Goal: Use online tool/utility: Utilize a website feature to perform a specific function

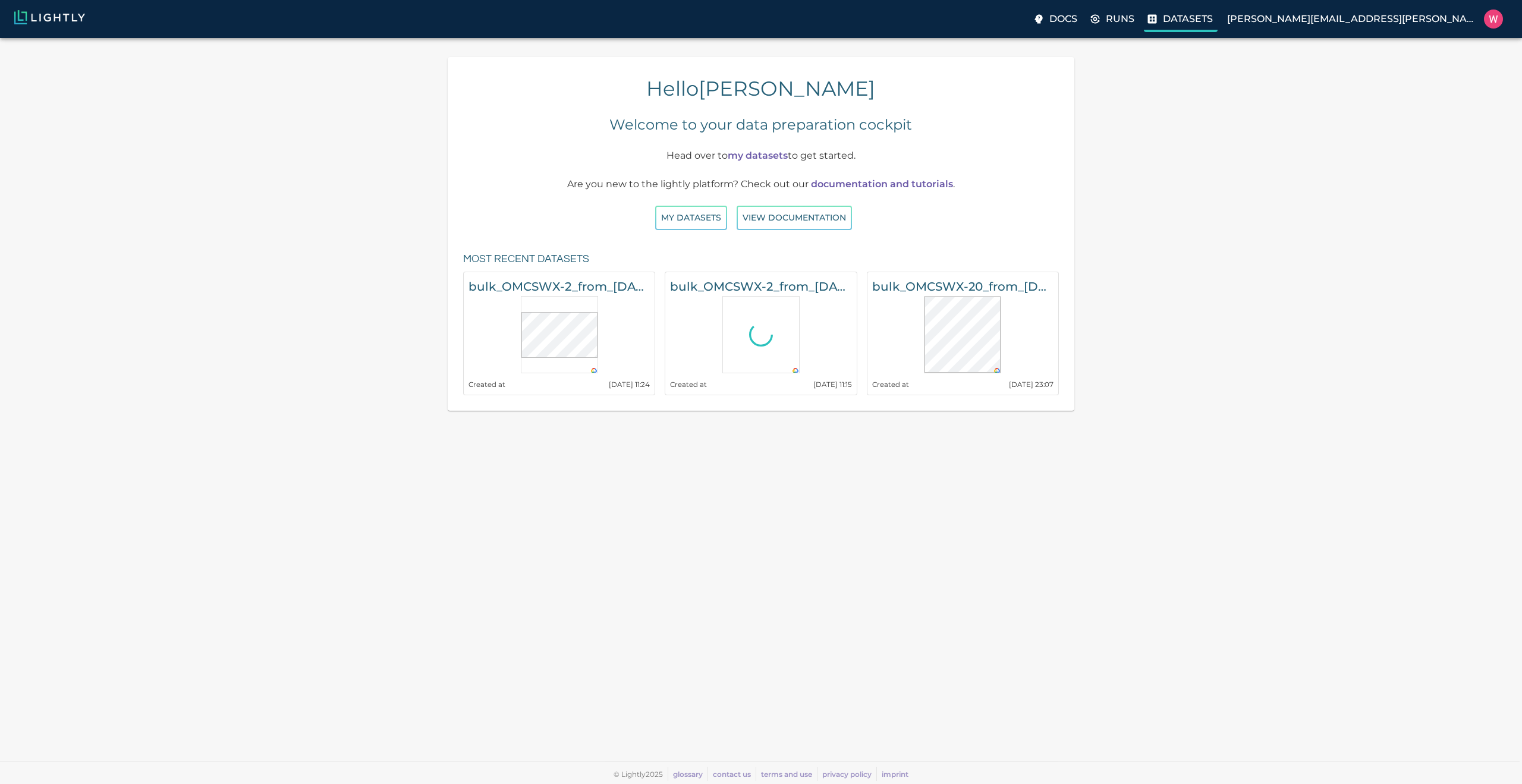
click at [1218, 20] on label "Datasets" at bounding box center [1181, 20] width 74 height 24
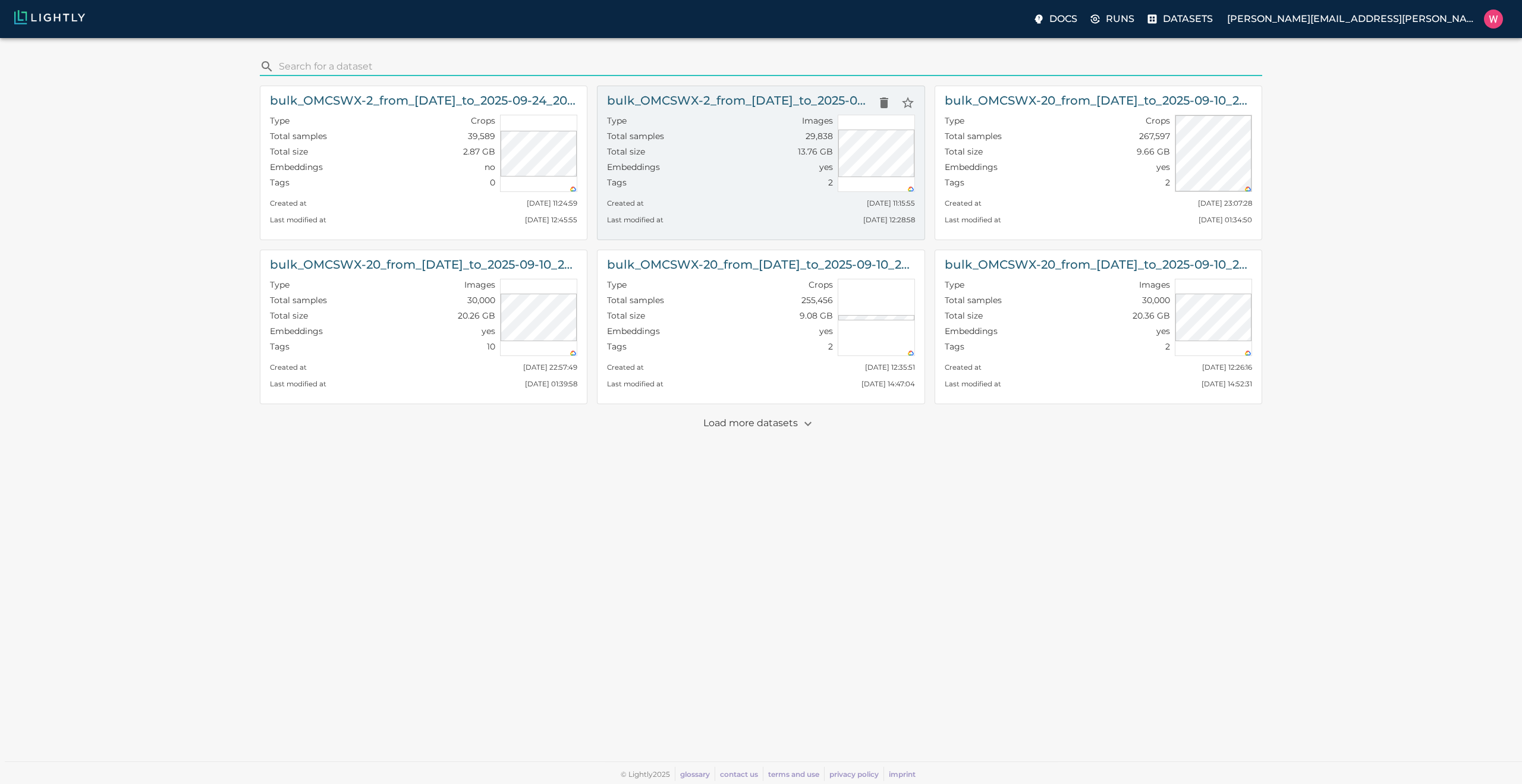
click at [669, 164] on div "Embeddings yes" at bounding box center [719, 169] width 225 height 16
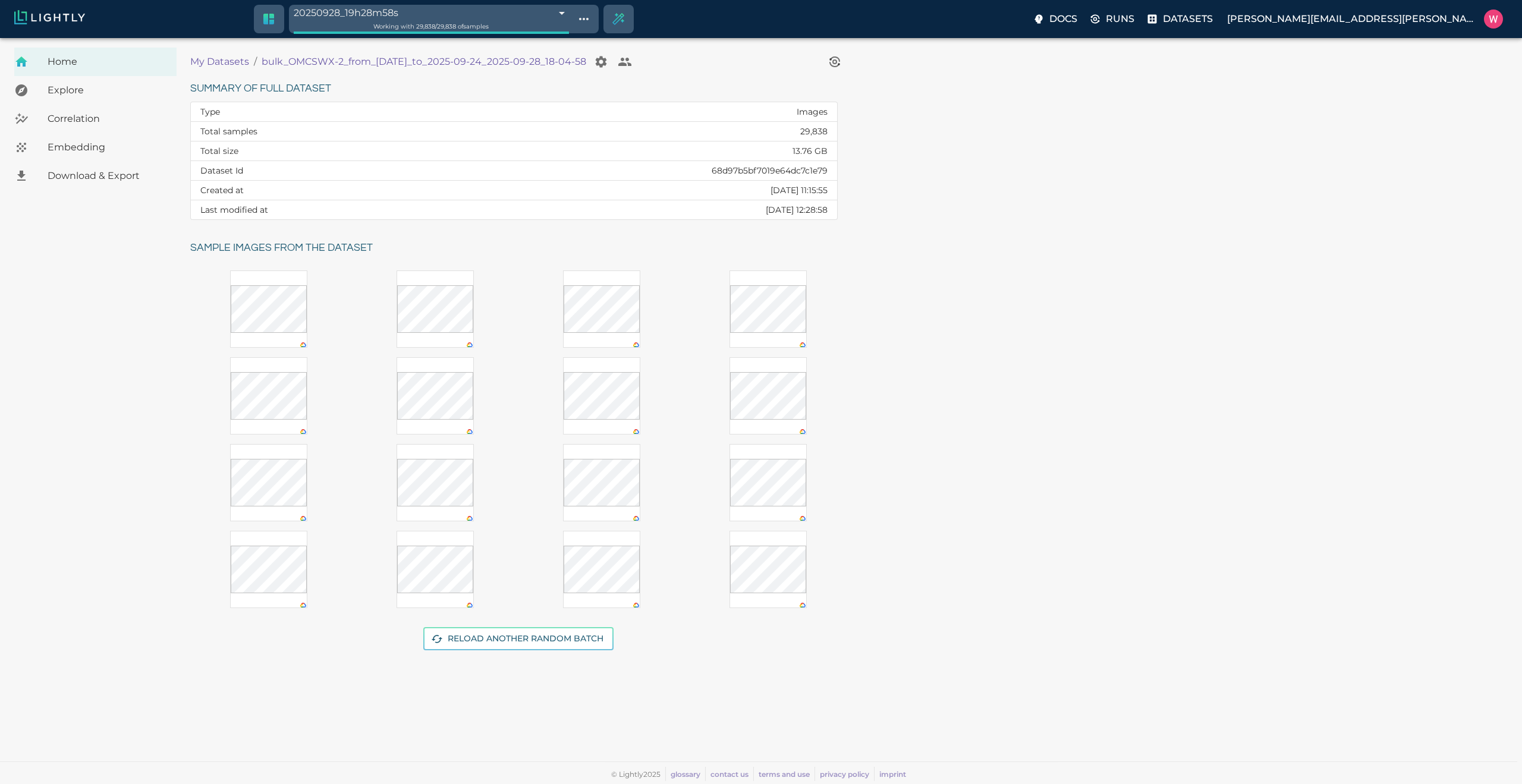
drag, startPoint x: 1039, startPoint y: 181, endPoint x: 637, endPoint y: 187, distance: 402.0
click at [1031, 183] on div "Summary of full dataset Type Images Total samples 29,838 Total size 13.76 GB Da…" at bounding box center [847, 371] width 1332 height 603
click at [95, 152] on span "Embedding" at bounding box center [107, 147] width 120 height 14
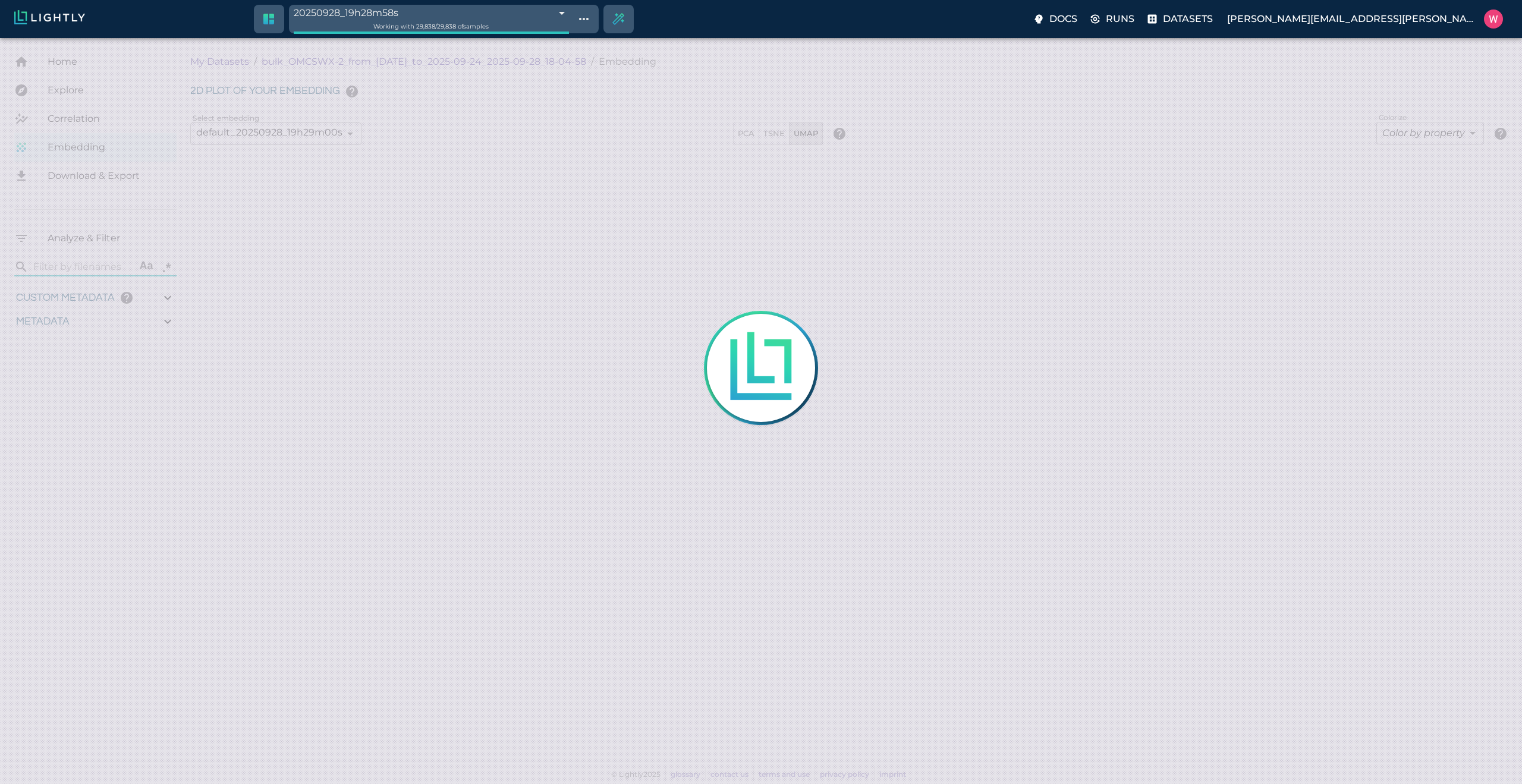
type input "1758665701.56137"
type input "1758754995.58337"
type input "0.999"
type input "0.996"
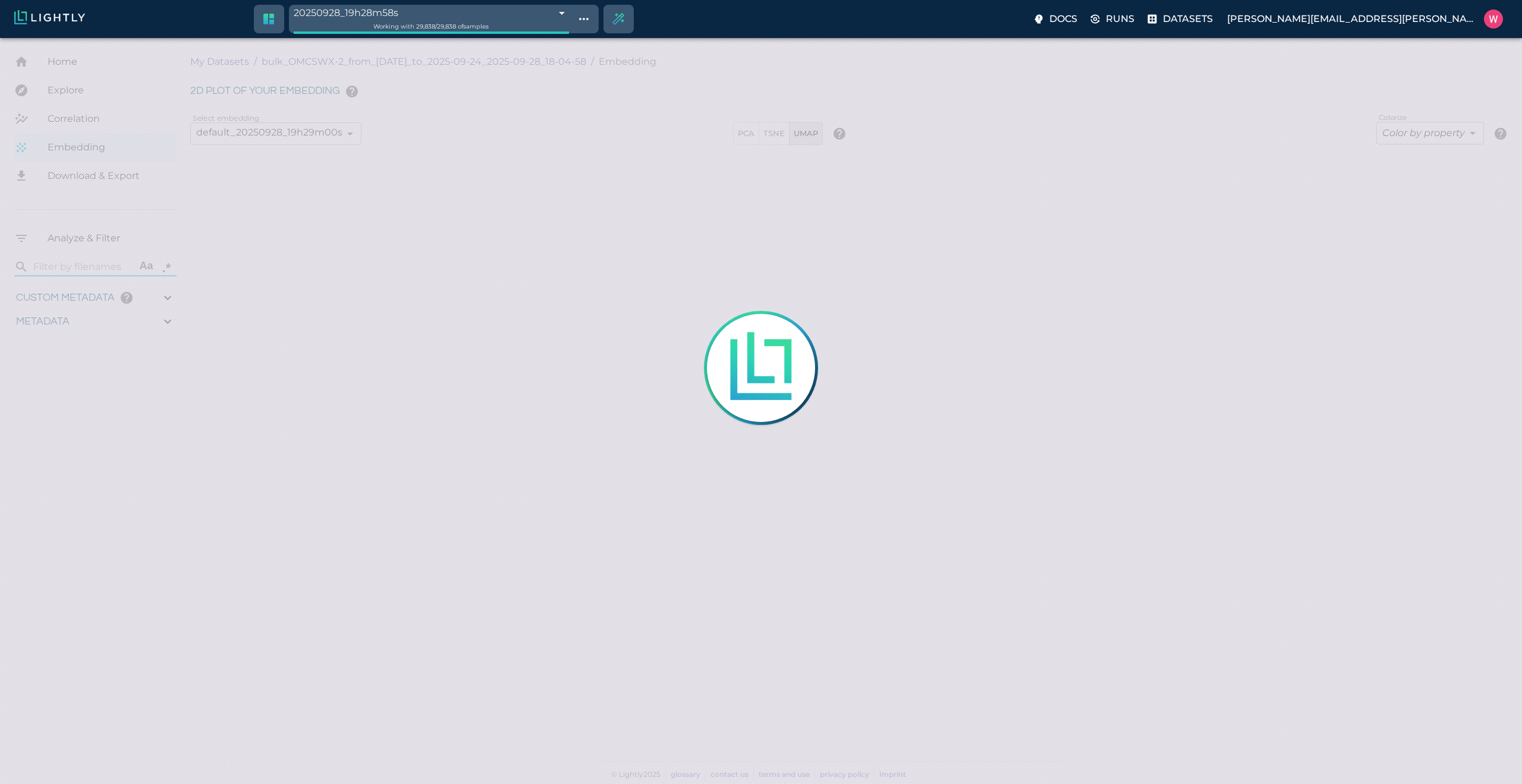
type input "0.996"
type input "0.687832593917847"
type input "96.1938325939178"
type input "28.821"
type input "1758665701.56137"
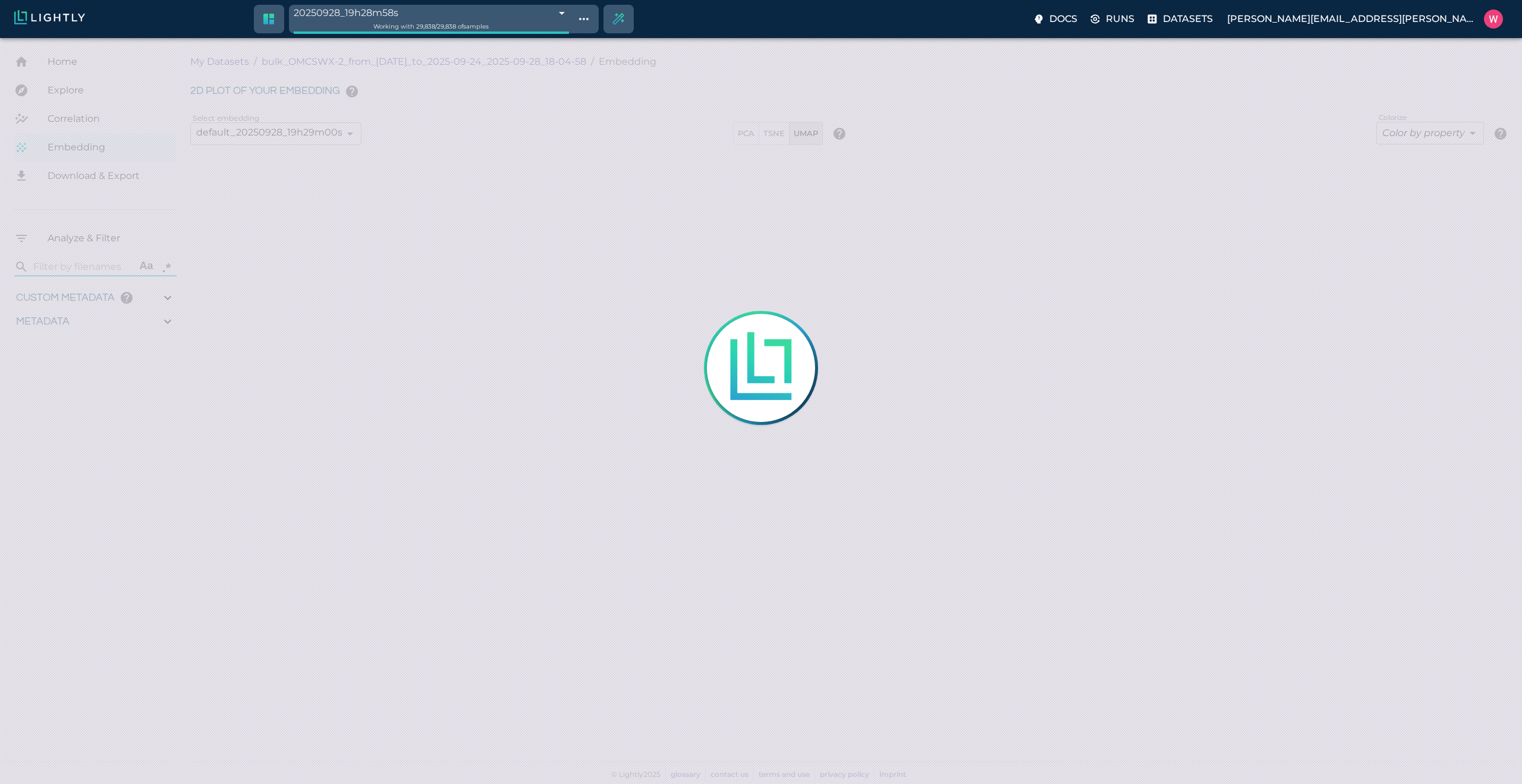
type input "1758754995.58337"
type input "0.999"
type input "0.996"
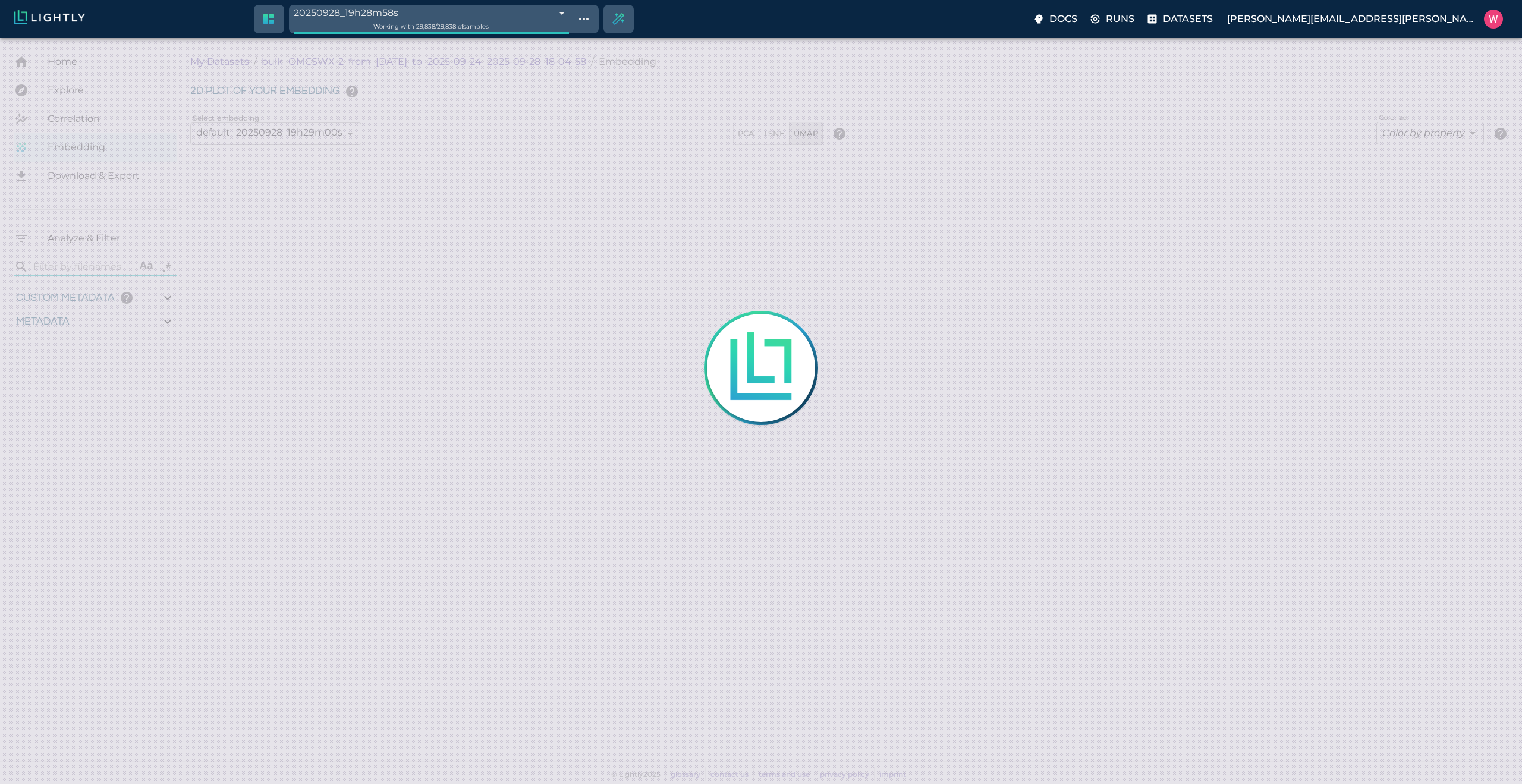
type input "0.687832593917847"
type input "96.1938325939178"
type input "28.821"
type input "1758665701.56137"
type input "1758754995.58337"
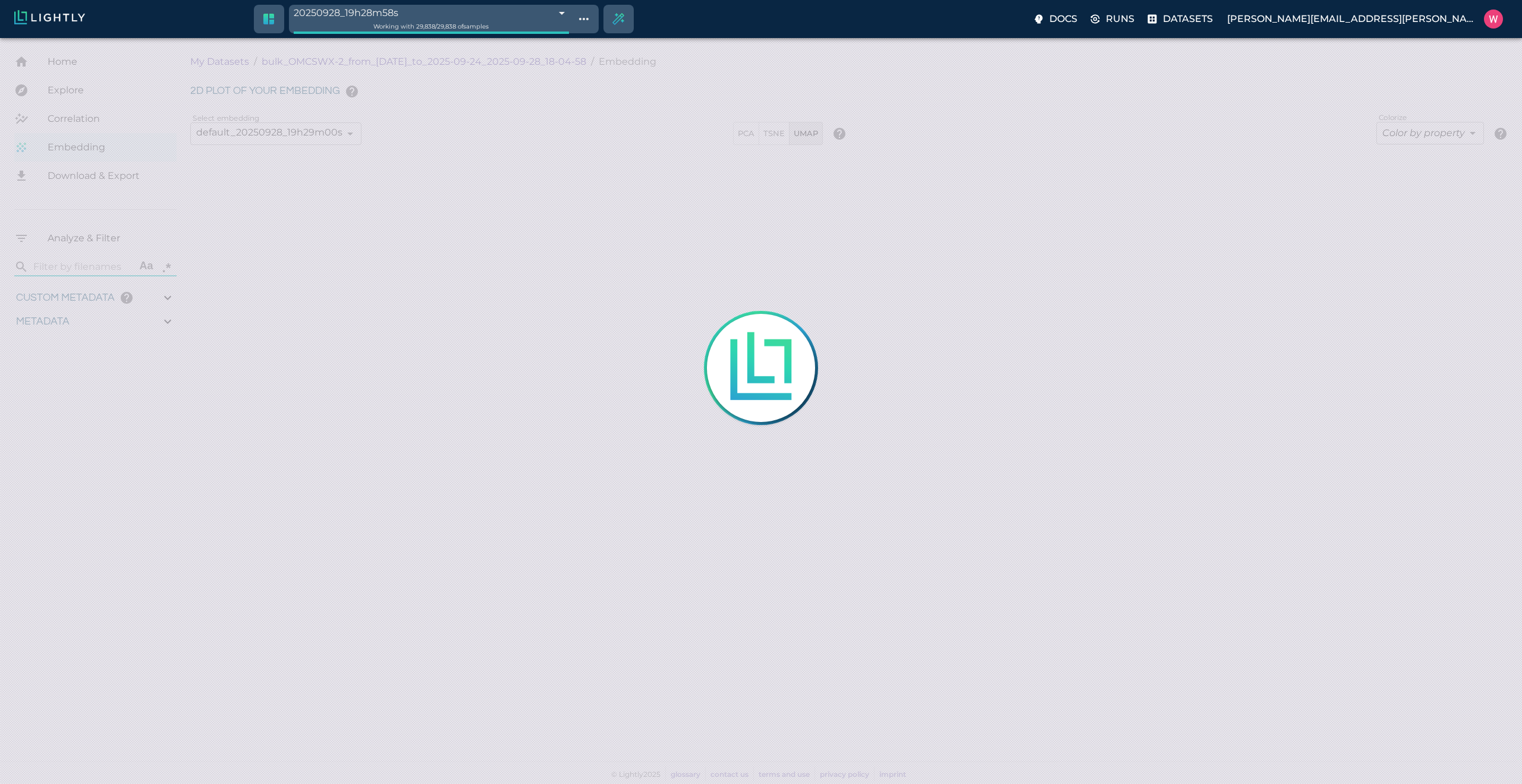
type input "0.999"
type input "0.996"
type input "0.687832593917847"
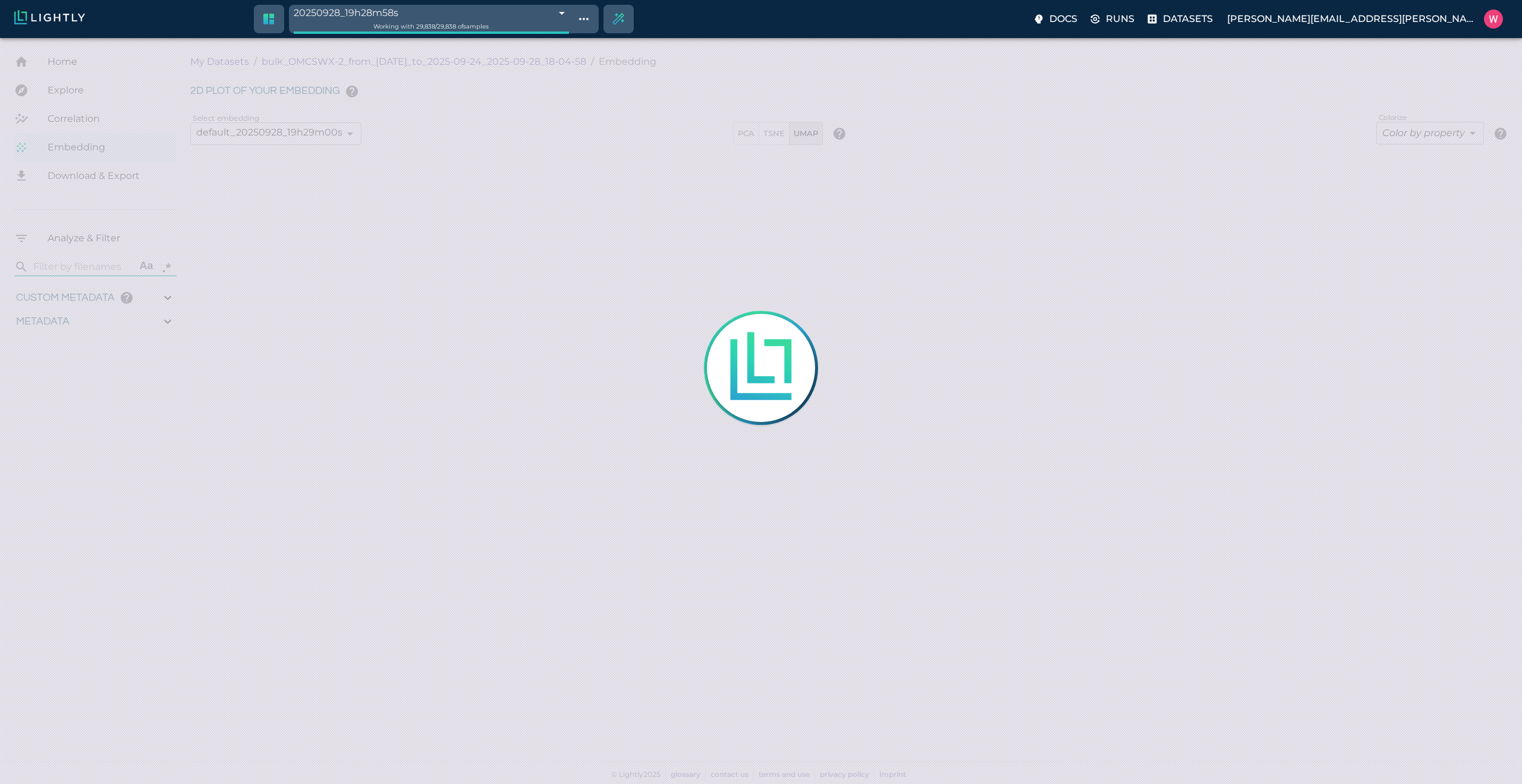
type input "96.1938325939178"
type input "28.821"
type input "1758665701.56137"
type input "1758754995.58337"
type input "0.999"
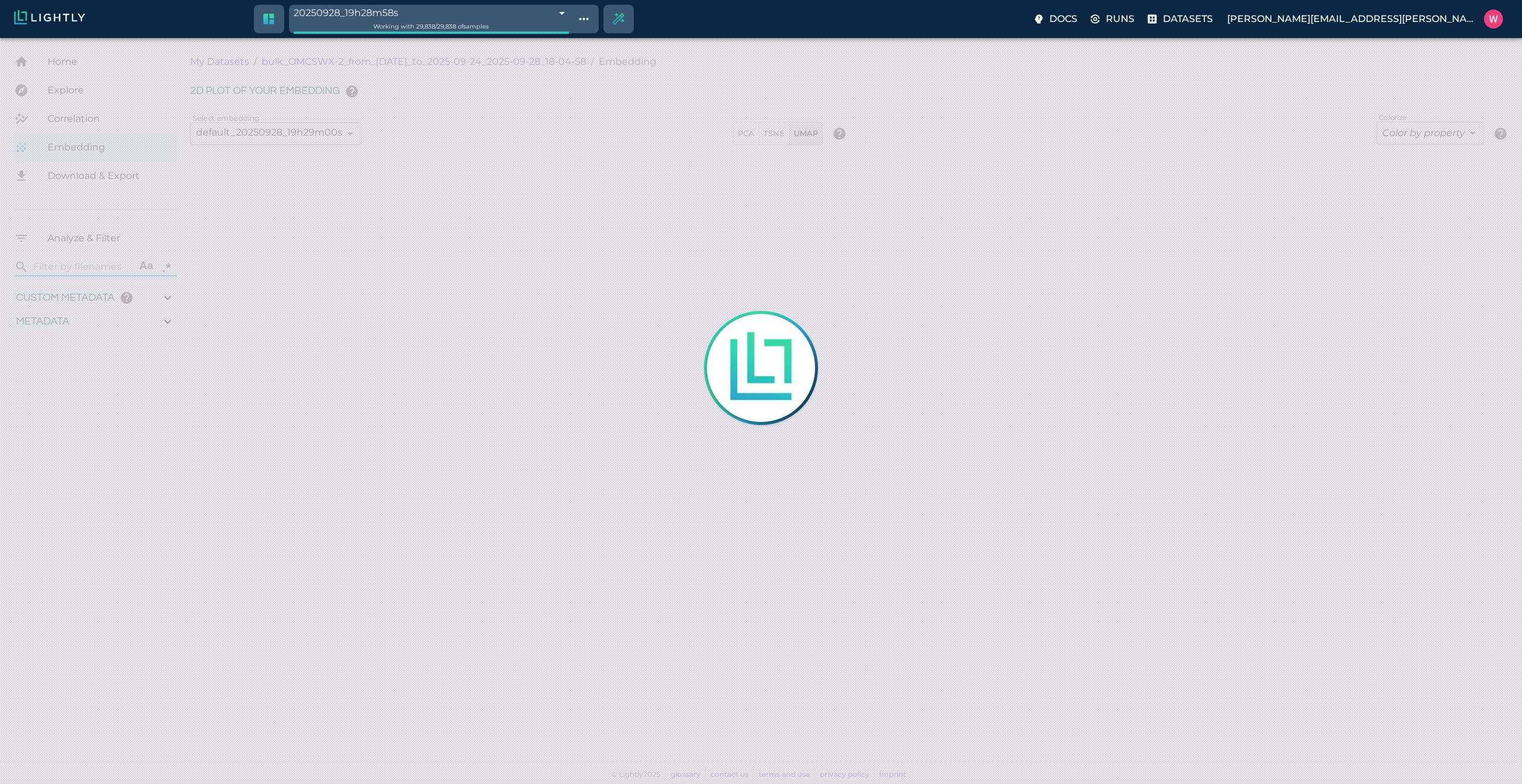
type input "0.999"
type input "0.996"
type input "0.687832593917847"
type input "96.1938325939178"
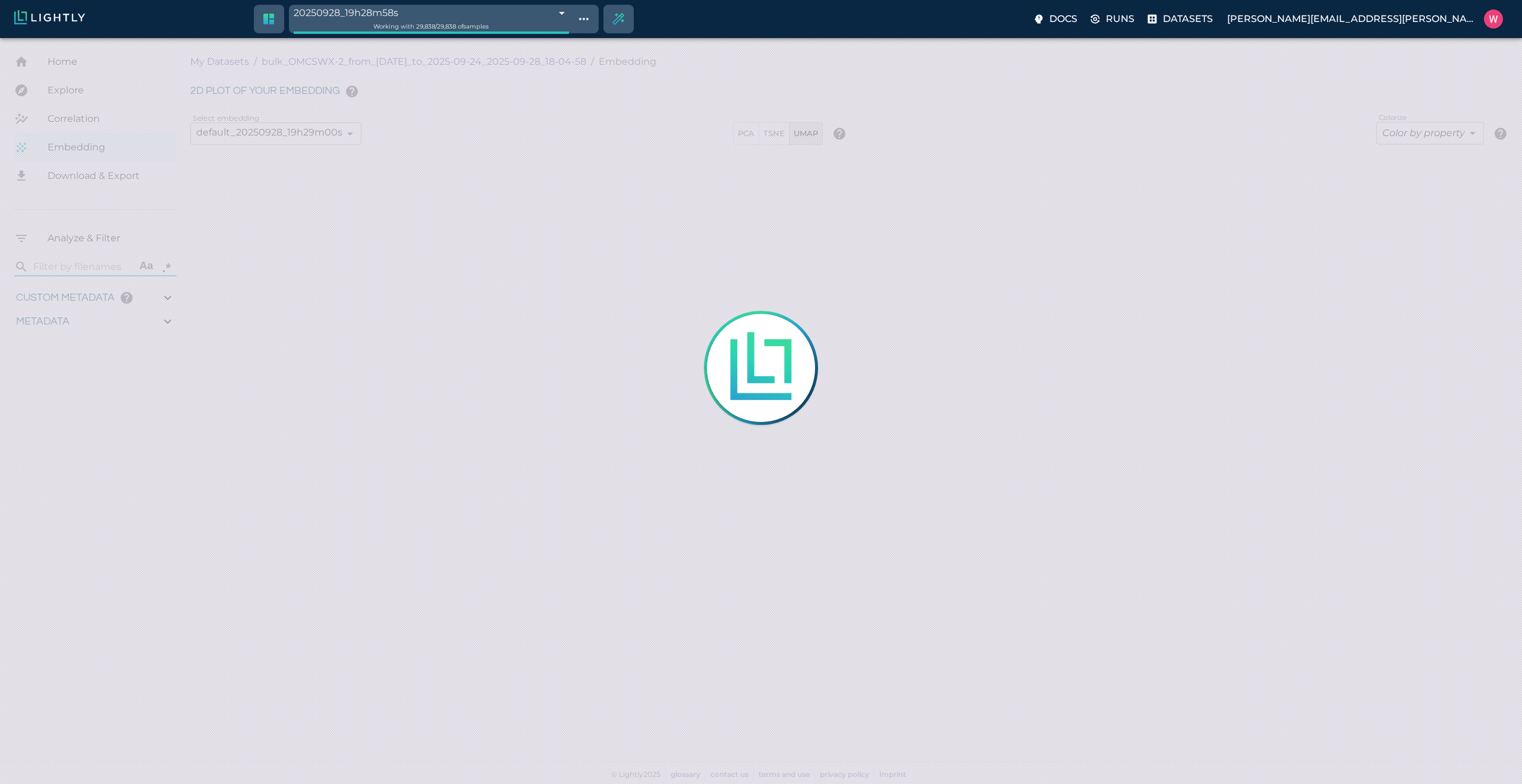
type input "28.821"
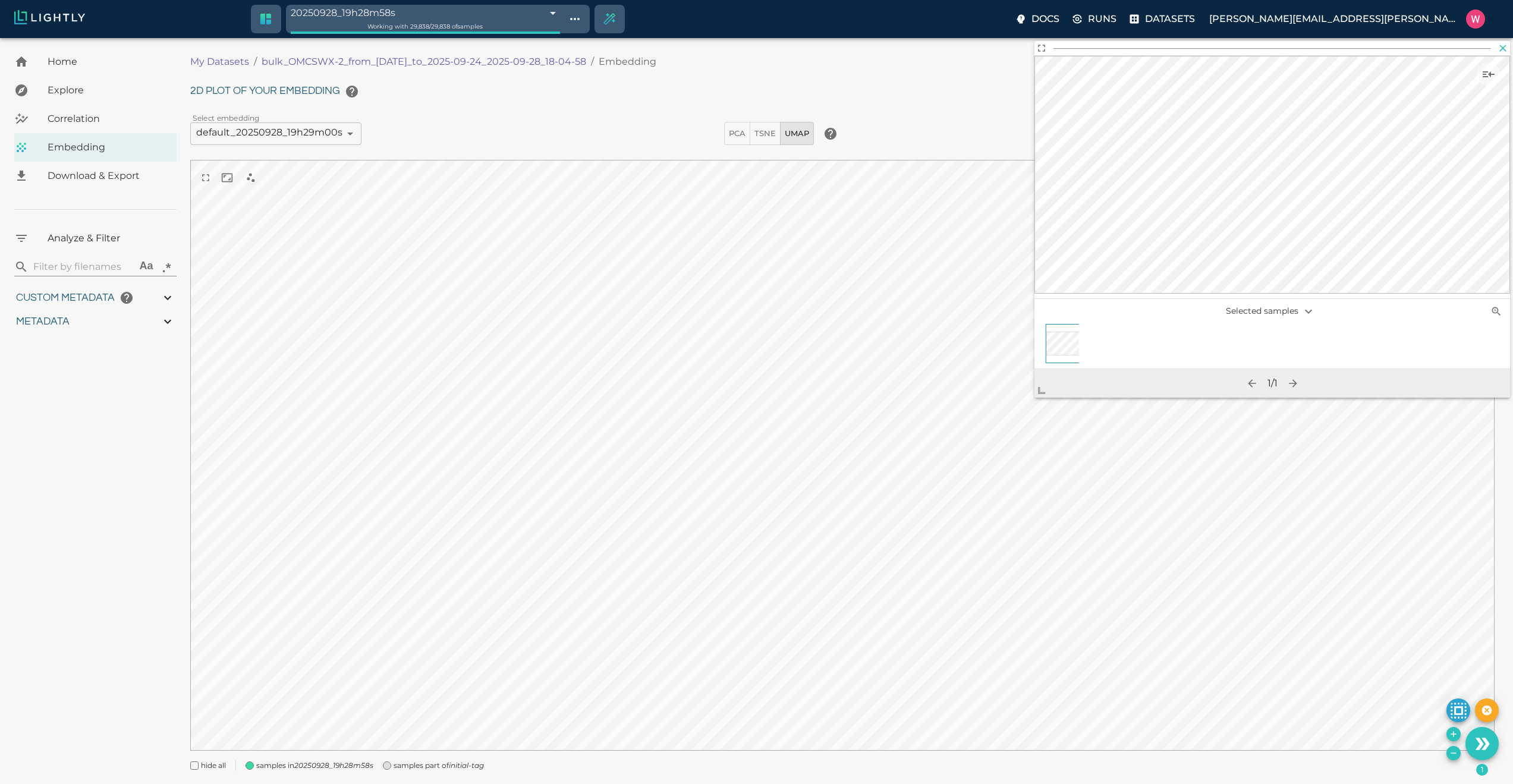
click at [1505, 48] on icon "button" at bounding box center [1503, 48] width 12 height 12
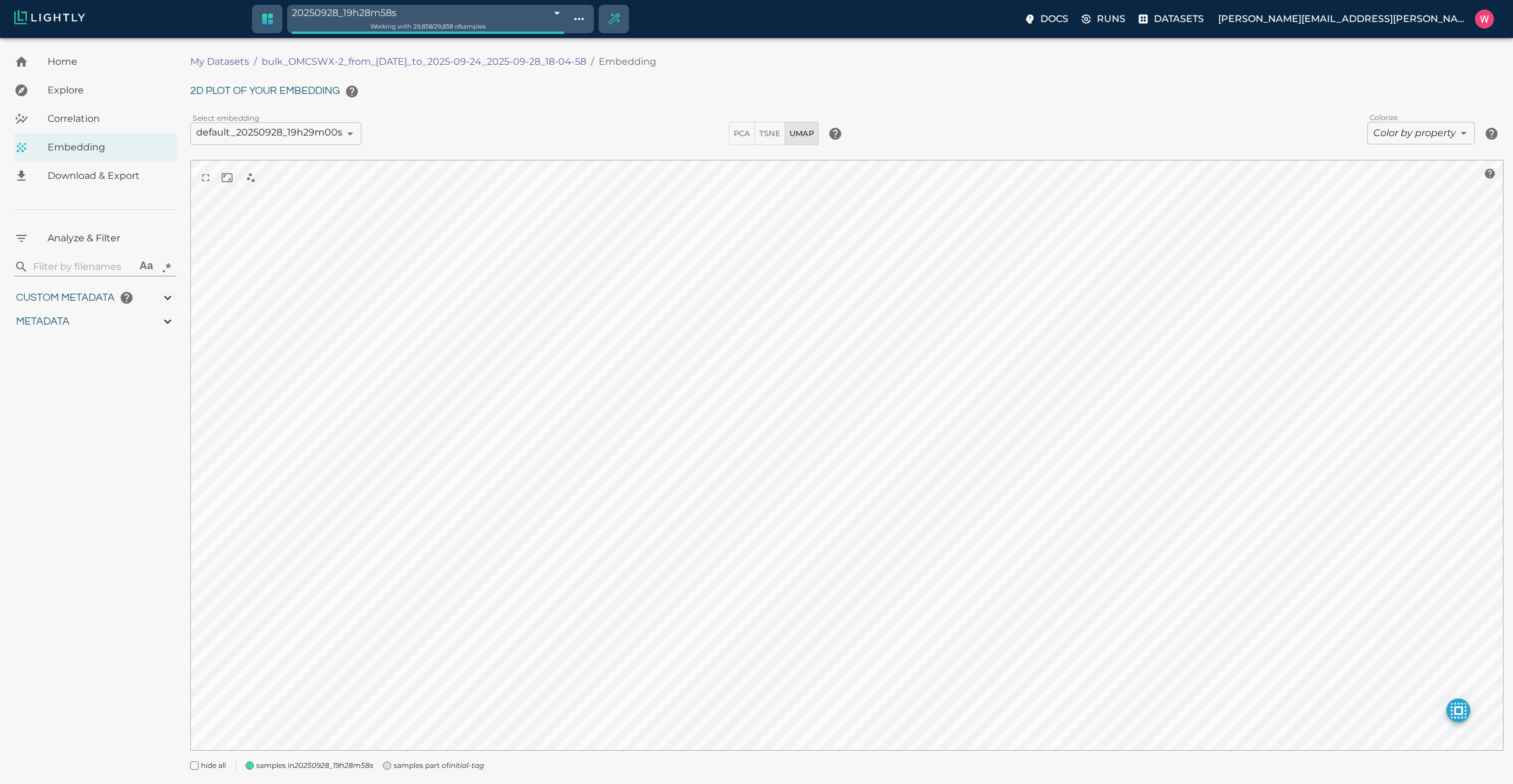
click at [1397, 135] on body "20250928_19h28m58s 68d98c7b8ad0b7a7cf6caf9e Working with 29,838 / 29,838 of sam…" at bounding box center [756, 425] width 1513 height 776
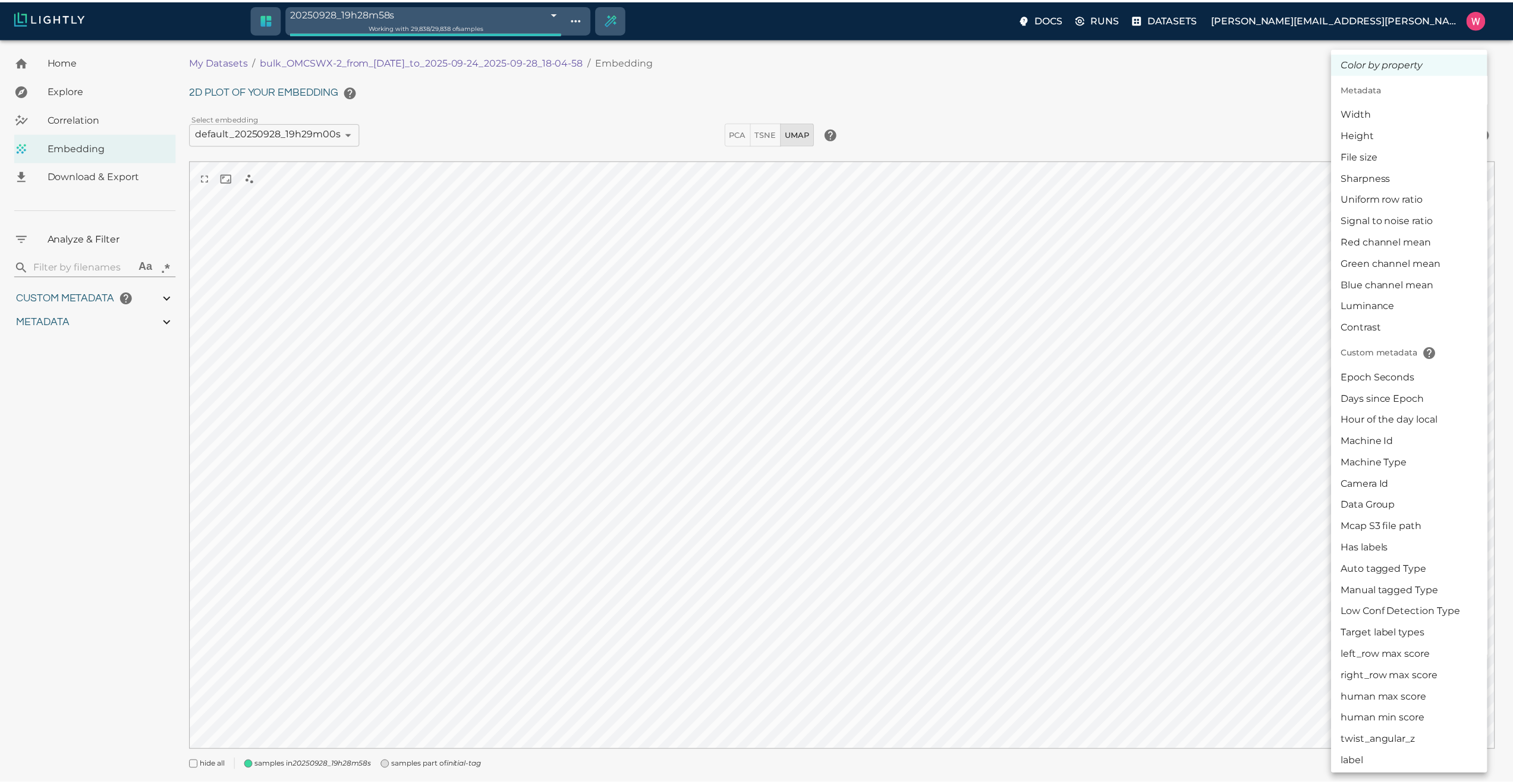
scroll to position [71, 0]
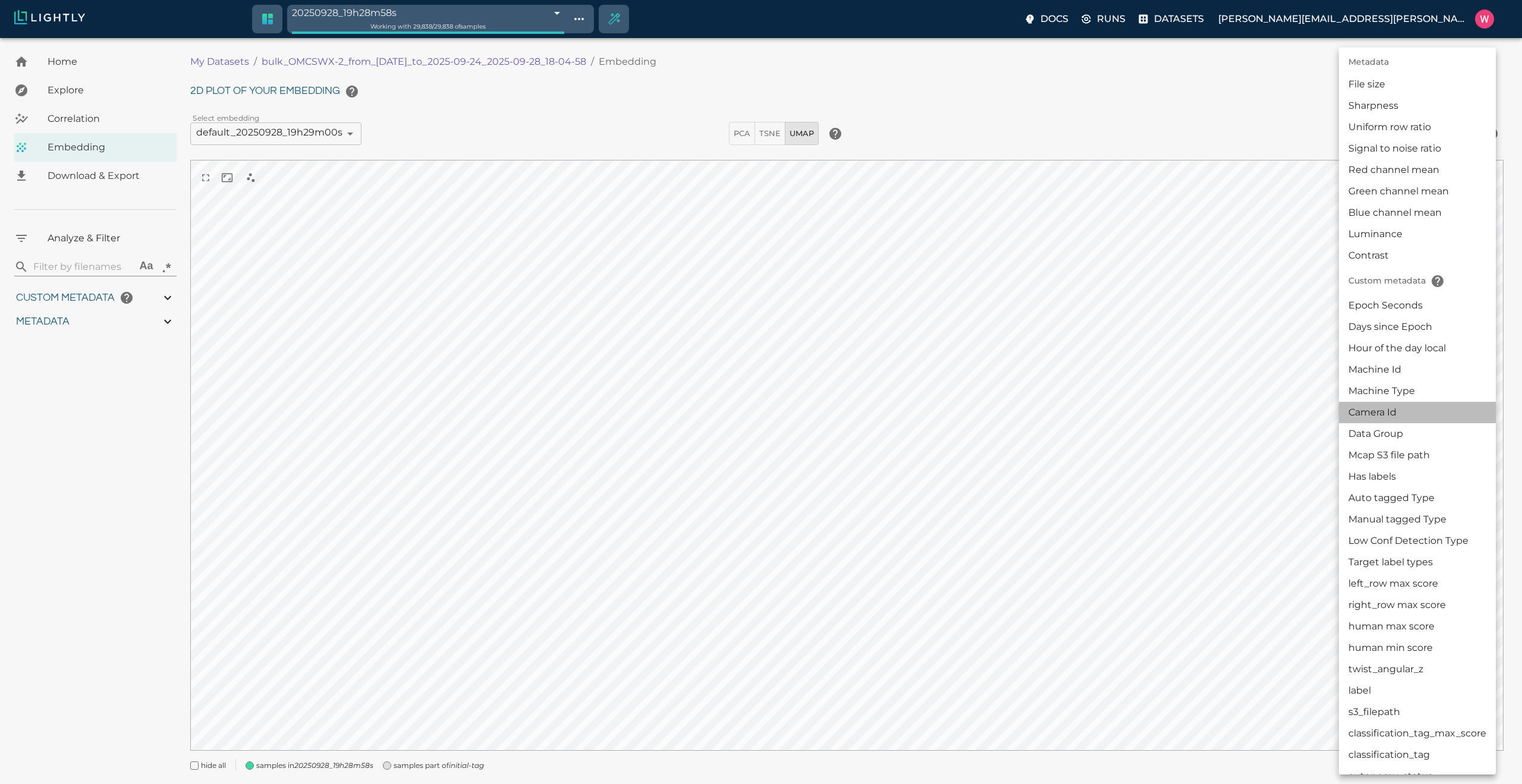
click at [1390, 417] on li "Camera Id" at bounding box center [1417, 412] width 157 height 22
type input "userDefined|CATEGORICAL_STRING|Camera Id"
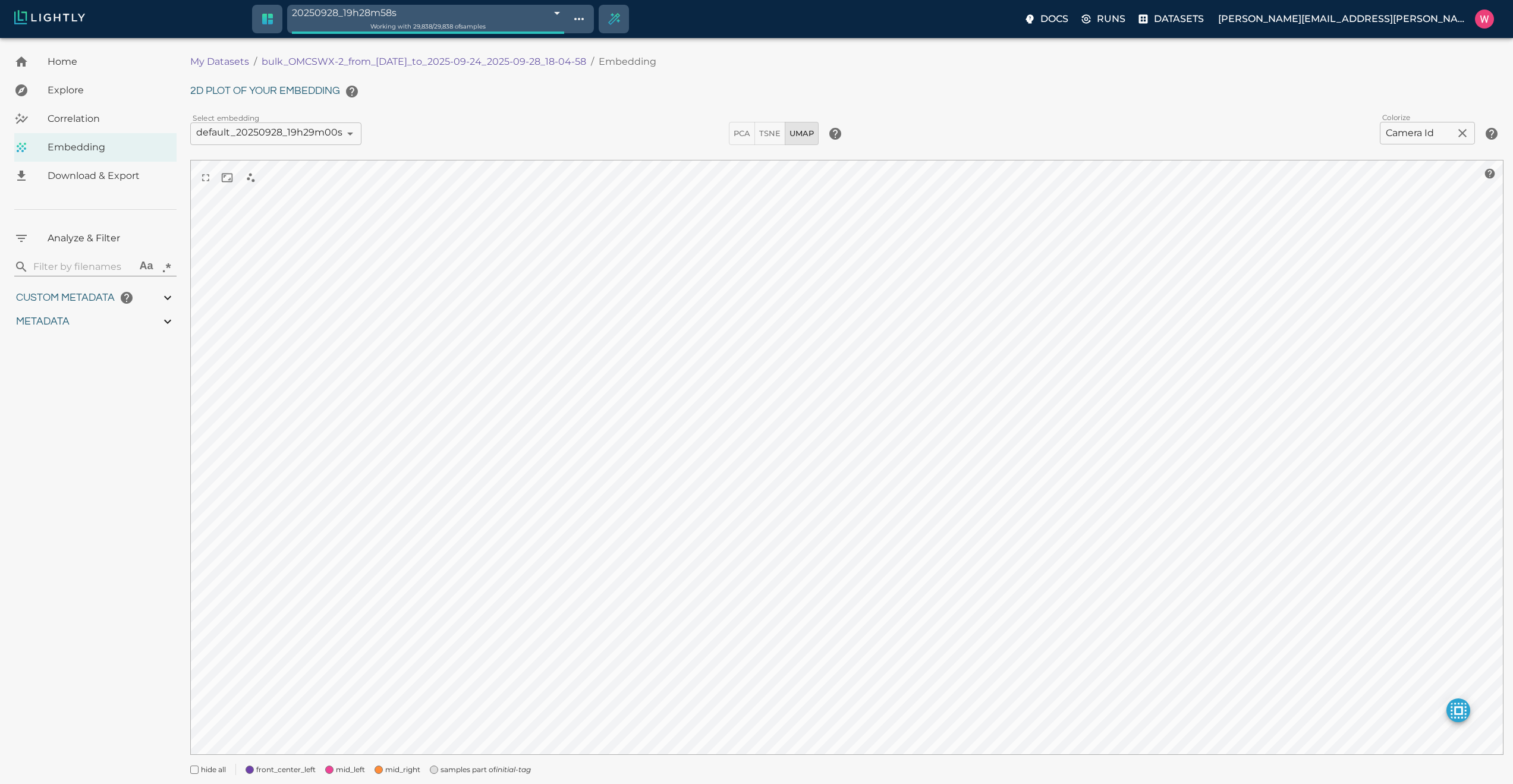
click at [393, 769] on span "mid_right" at bounding box center [402, 770] width 35 height 12
click at [339, 769] on span "mid_left" at bounding box center [350, 770] width 29 height 12
click at [424, 774] on div "samples part of initial-tag" at bounding box center [475, 765] width 111 height 22
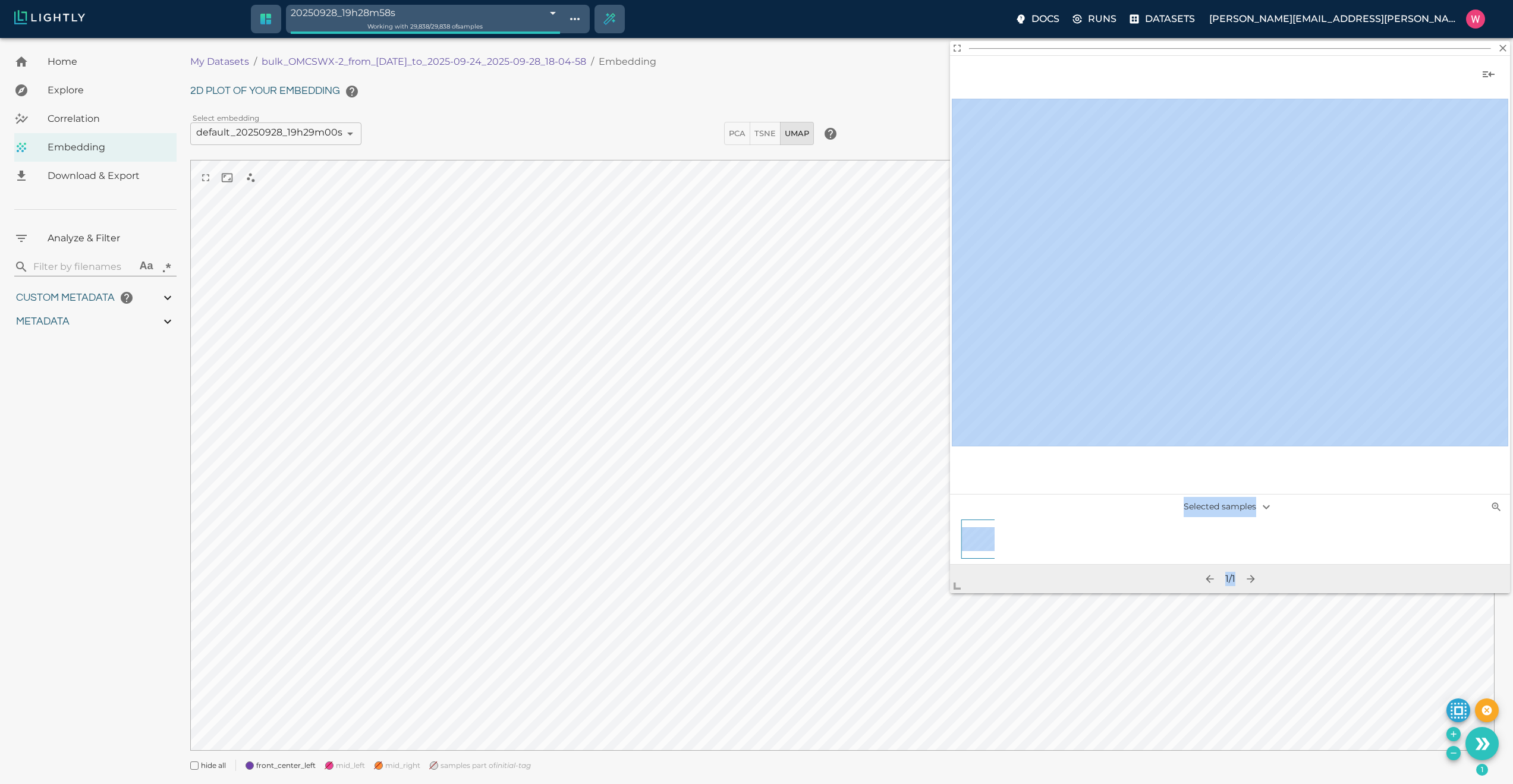
click at [955, 602] on body "20250928_19h28m58s 68d98c7b8ad0b7a7cf6caf9e Working with 29,838 / 29,838 of sam…" at bounding box center [756, 425] width 1513 height 776
